Goal: Download file/media

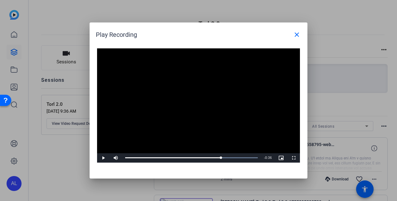
scroll to position [122, 0]
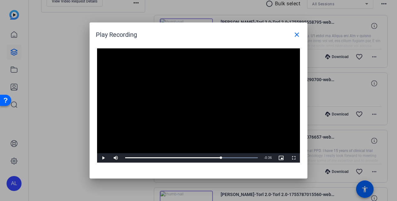
click at [304, 33] on h1 "Play Recording close" at bounding box center [199, 32] width 218 height 20
click at [300, 34] on mat-icon "close" at bounding box center [296, 34] width 7 height 7
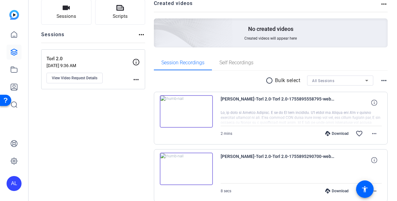
scroll to position [44, 0]
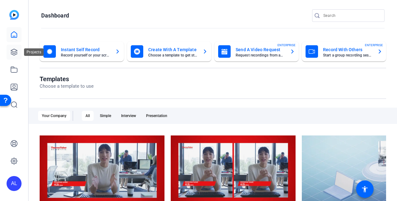
click at [17, 49] on icon at bounding box center [13, 51] width 7 height 7
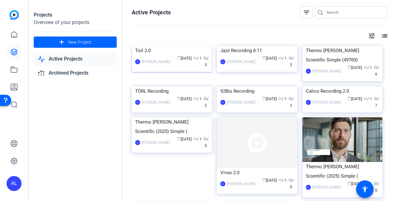
click at [165, 46] on img at bounding box center [172, 46] width 80 height 0
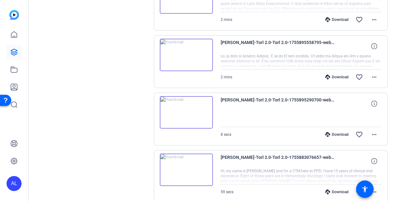
scroll to position [161, 0]
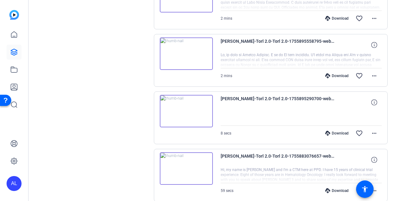
click at [329, 76] on div "Download" at bounding box center [337, 75] width 30 height 5
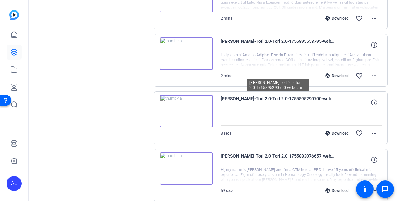
scroll to position [88, 0]
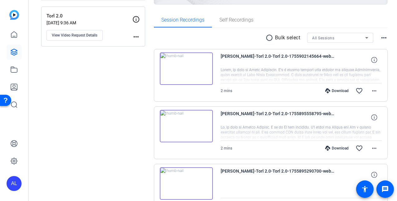
click at [179, 72] on img at bounding box center [186, 68] width 53 height 32
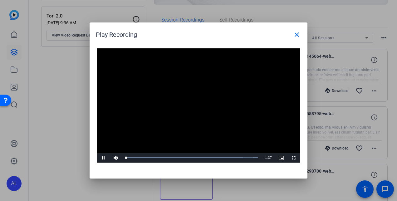
click at [57, 62] on div at bounding box center [198, 100] width 397 height 201
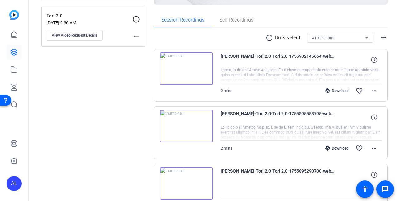
click at [336, 91] on div "Download" at bounding box center [337, 90] width 30 height 5
